Goal: Information Seeking & Learning: Learn about a topic

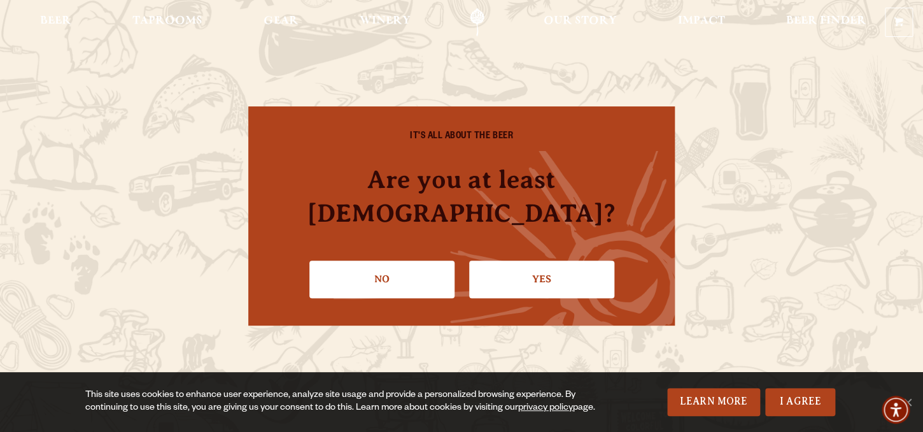
click at [544, 283] on div "IT'S ALL ABOUT THE BEER Are you at least [DEMOGRAPHIC_DATA]? No Yes" at bounding box center [461, 215] width 426 height 218
click at [544, 262] on link "Yes" at bounding box center [541, 278] width 145 height 37
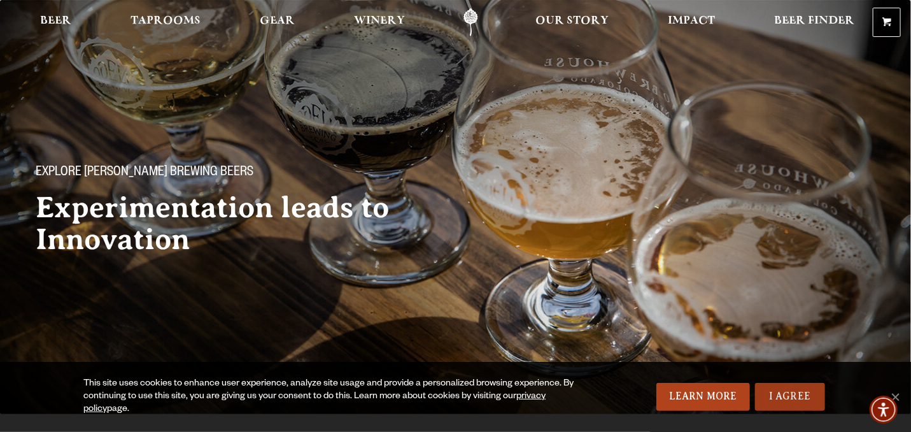
click at [787, 393] on link "I Agree" at bounding box center [790, 397] width 70 height 28
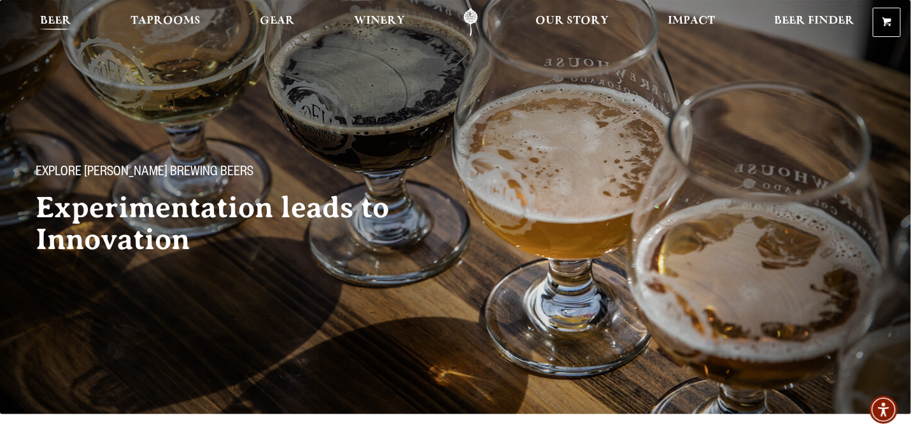
click at [50, 17] on span "Beer" at bounding box center [55, 21] width 31 height 10
click at [55, 20] on span "Beer" at bounding box center [55, 21] width 31 height 10
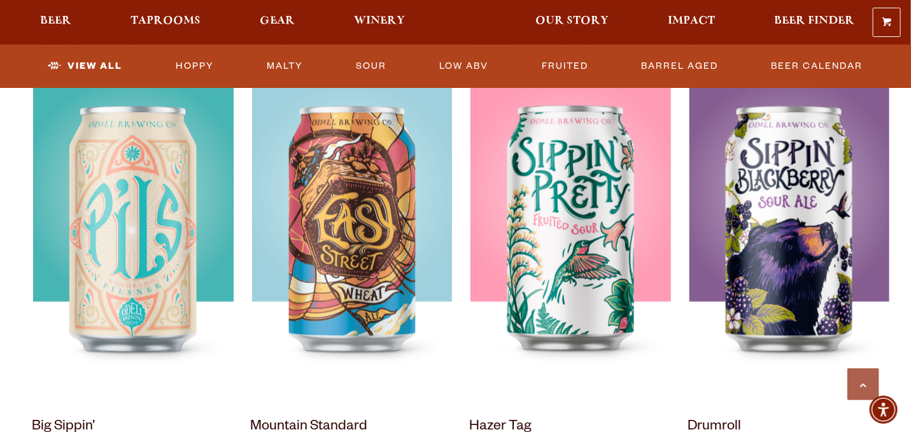
scroll to position [982, 0]
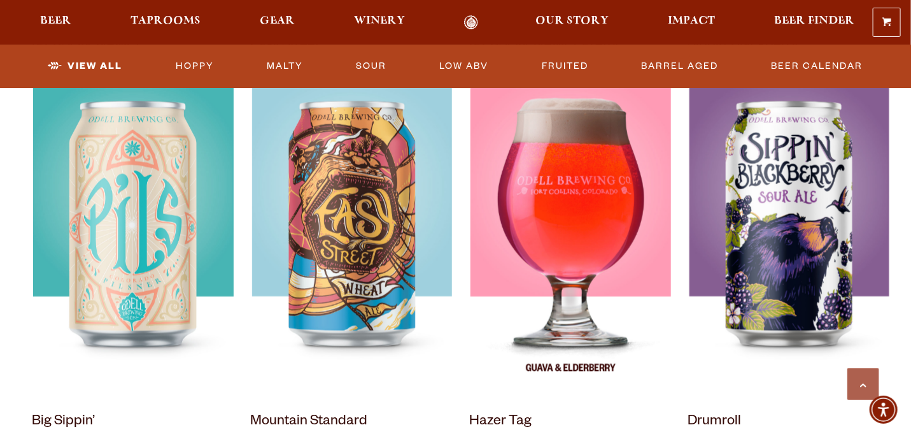
click at [570, 216] on img at bounding box center [570, 237] width 200 height 318
